Goal: Ask a question

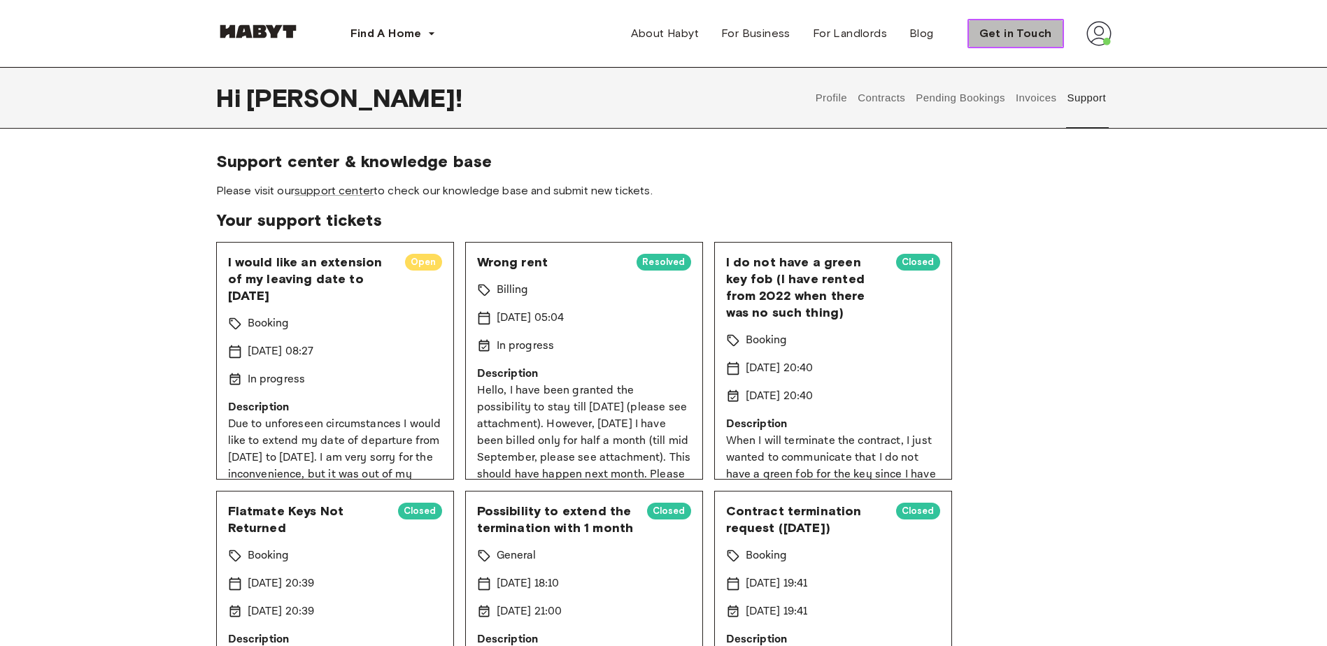
click at [1018, 31] on span "Get in Touch" at bounding box center [1015, 33] width 73 height 17
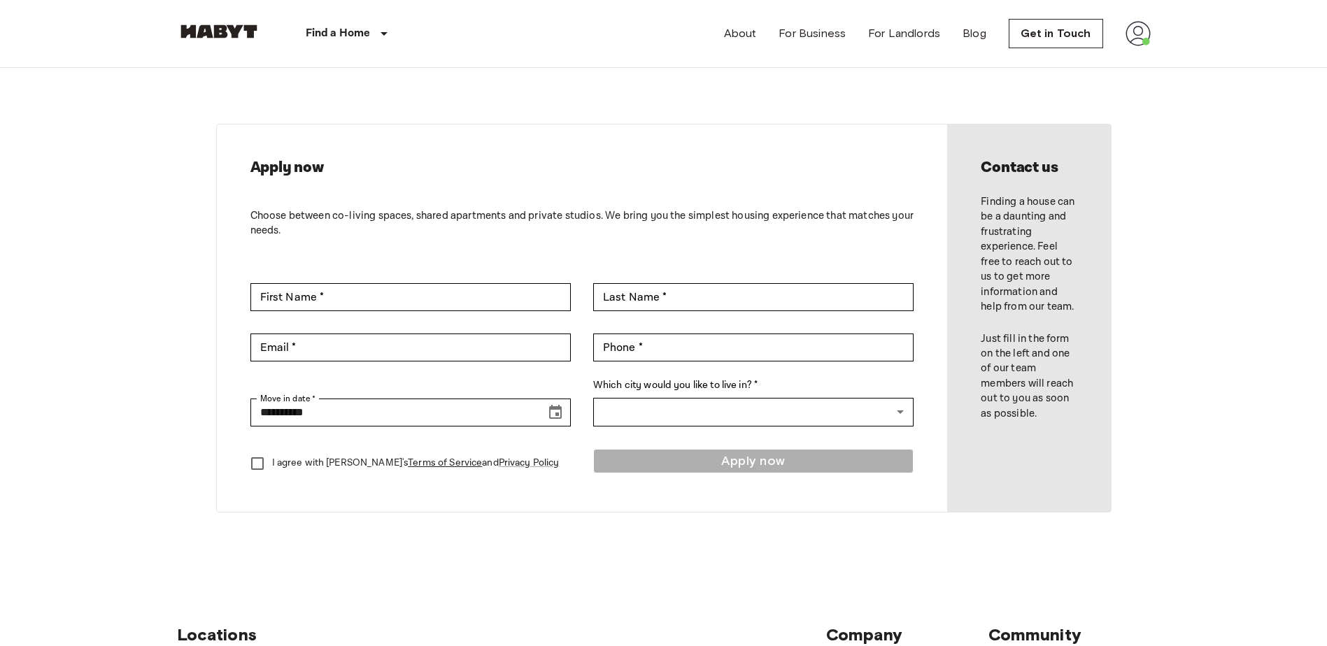
click at [1139, 34] on img at bounding box center [1138, 33] width 25 height 25
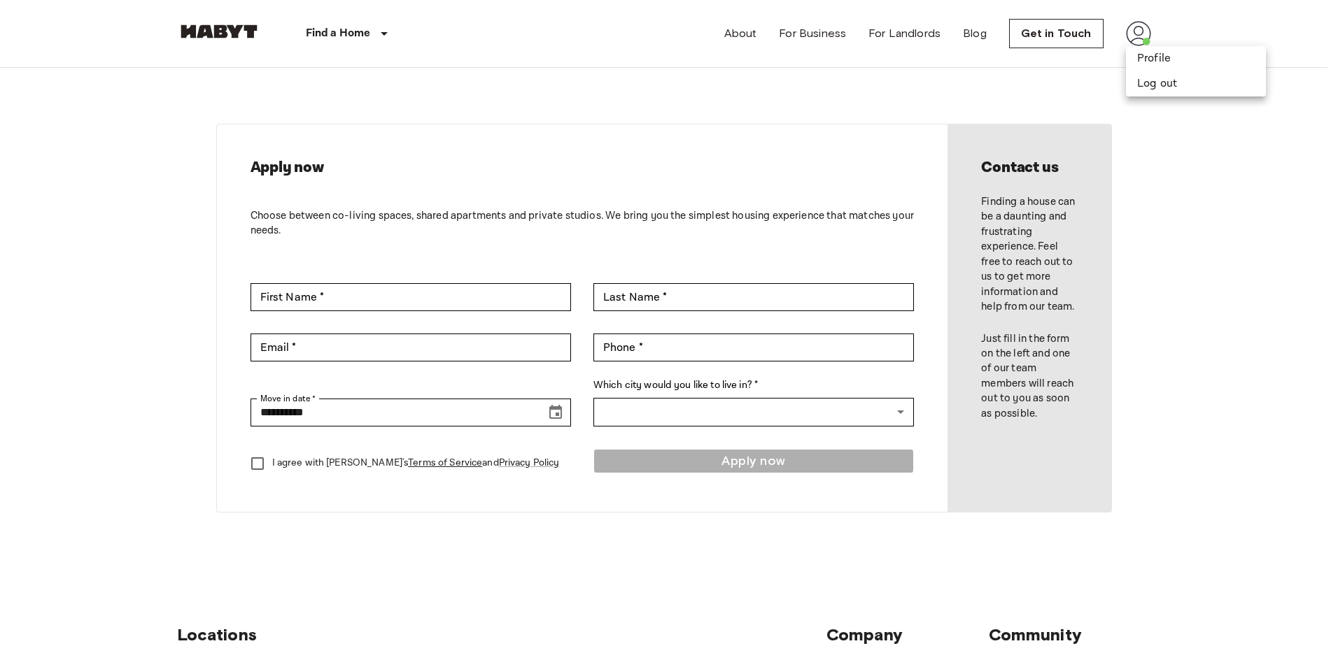
click at [1095, 97] on div at bounding box center [669, 323] width 1338 height 646
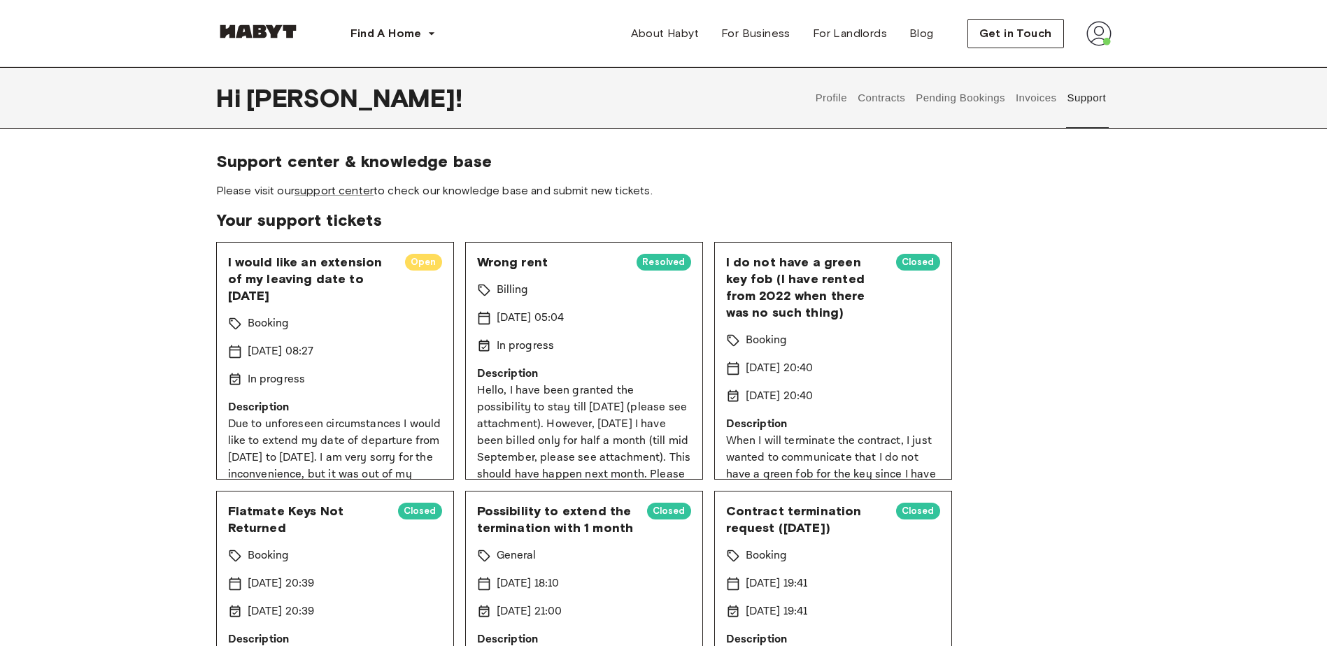
scroll to position [28, 0]
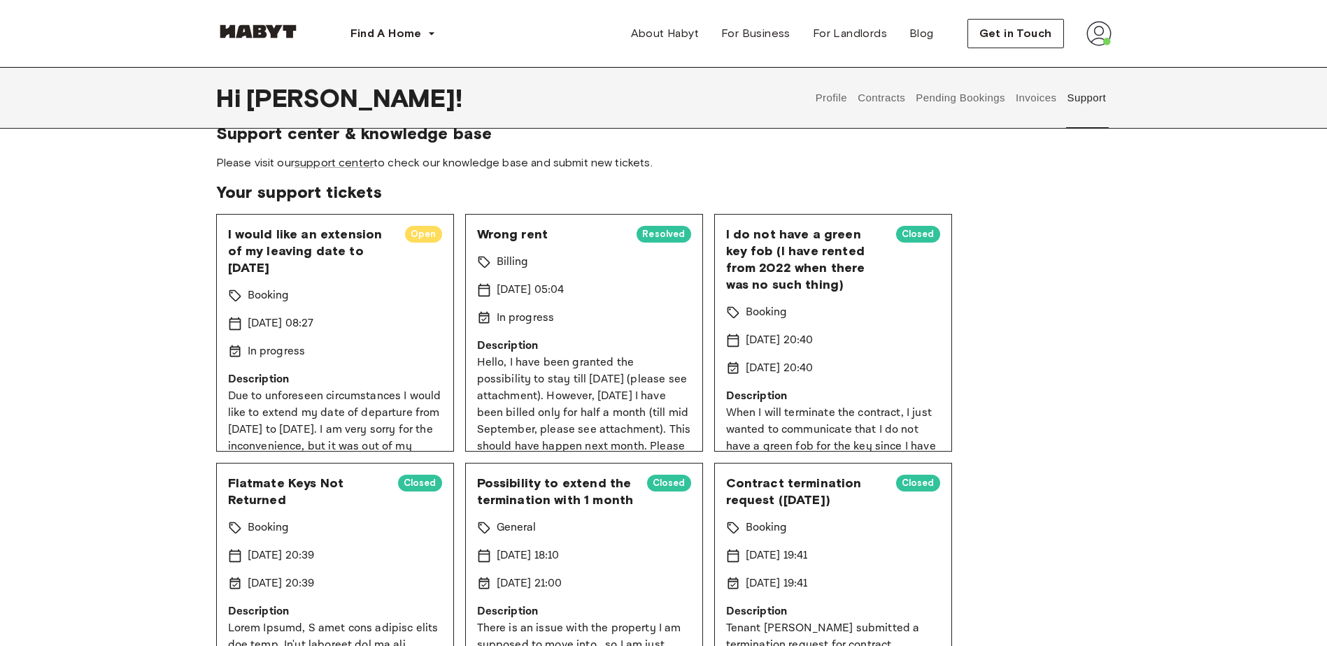
click at [1089, 110] on button "Support" at bounding box center [1087, 98] width 43 height 62
click at [322, 168] on link "support center" at bounding box center [334, 162] width 79 height 13
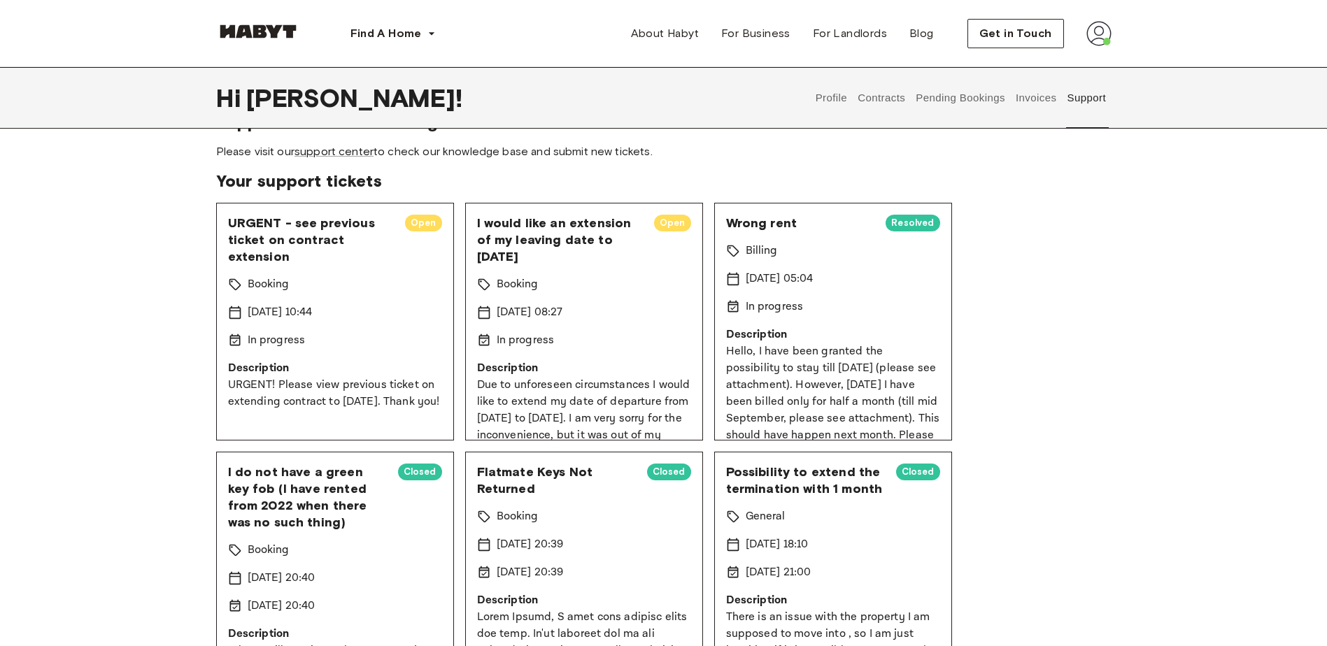
scroll to position [28, 0]
